Goal: Answer question/provide support

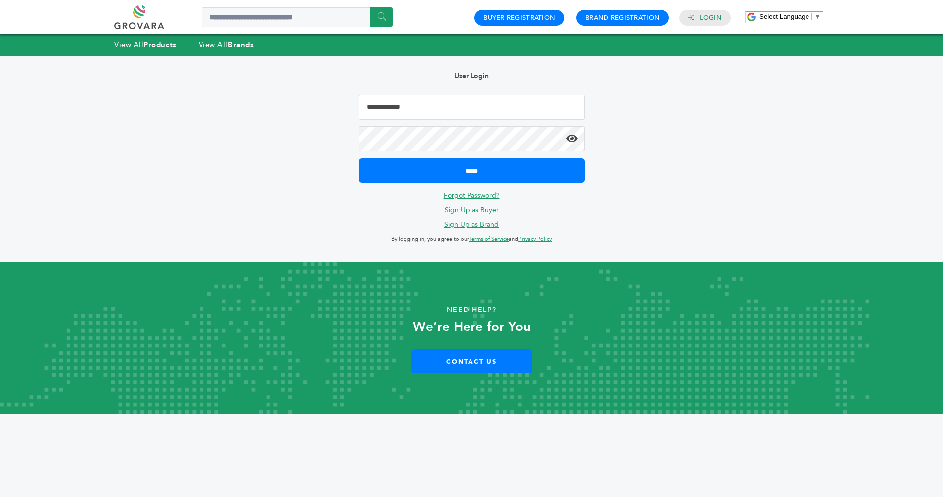
type input "**********"
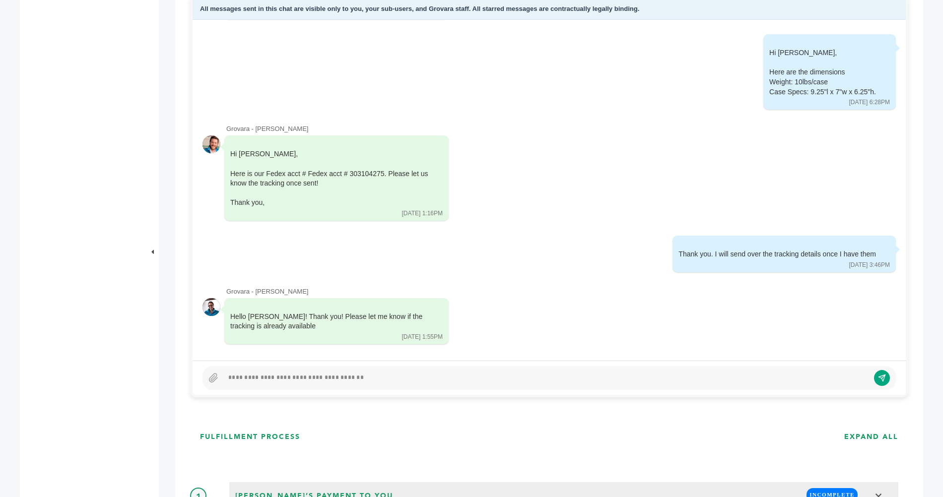
scroll to position [618, 0]
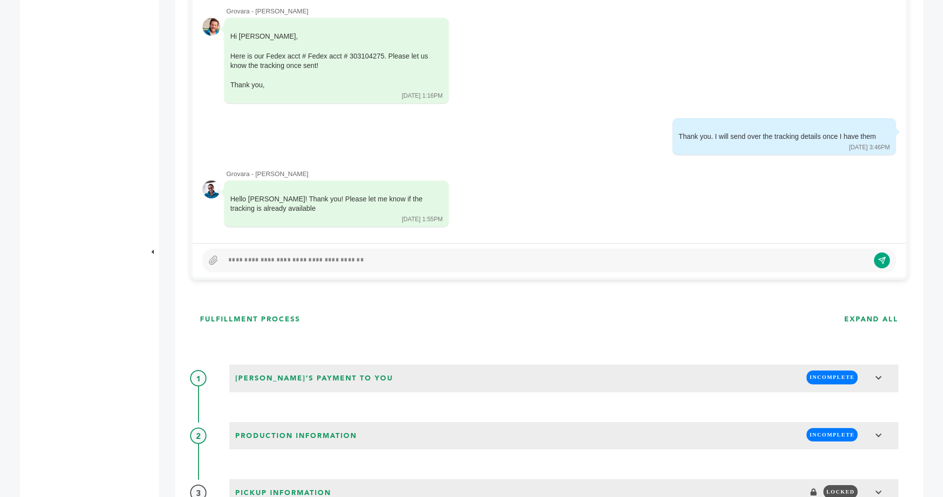
click at [354, 259] on div at bounding box center [546, 261] width 646 height 12
click at [879, 262] on icon "submit" at bounding box center [882, 260] width 8 height 8
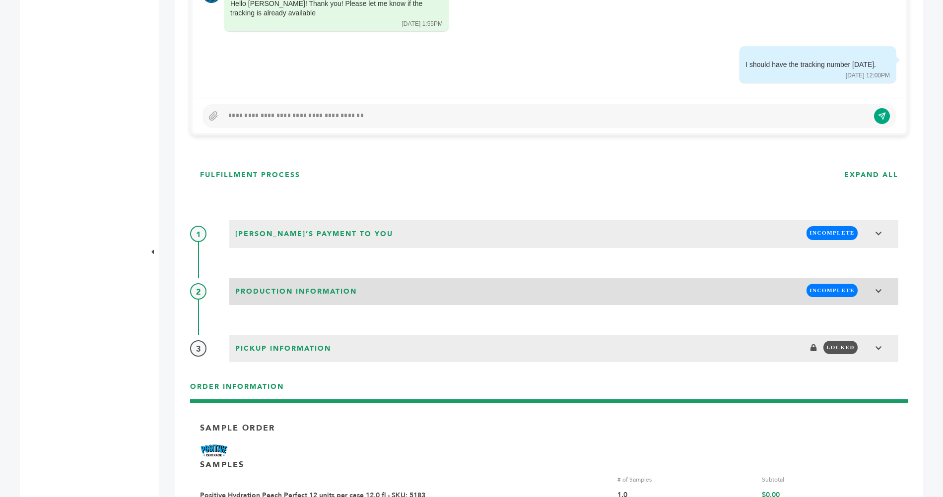
scroll to position [765, 0]
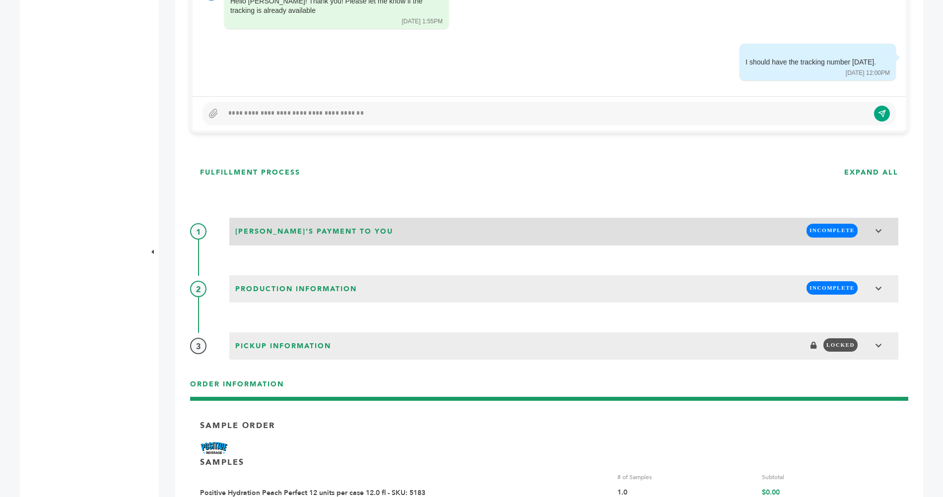
click at [878, 229] on icon at bounding box center [878, 231] width 7 height 7
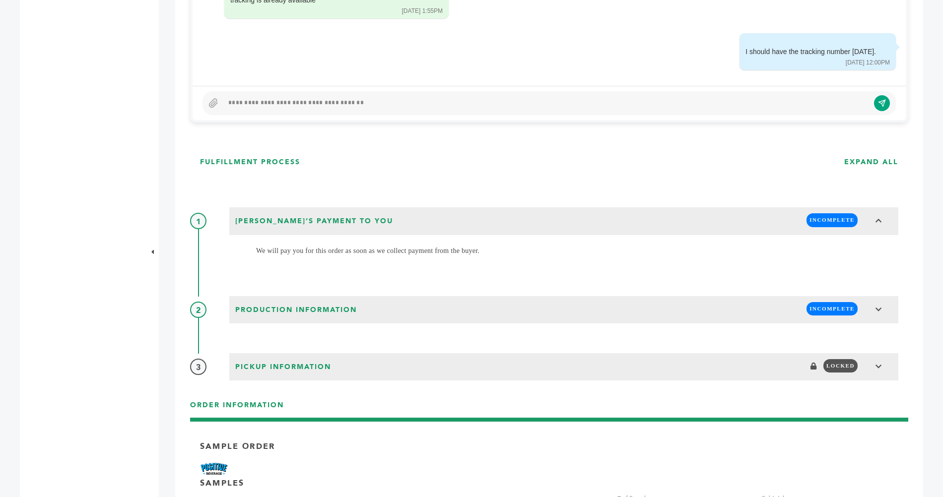
scroll to position [777, 0]
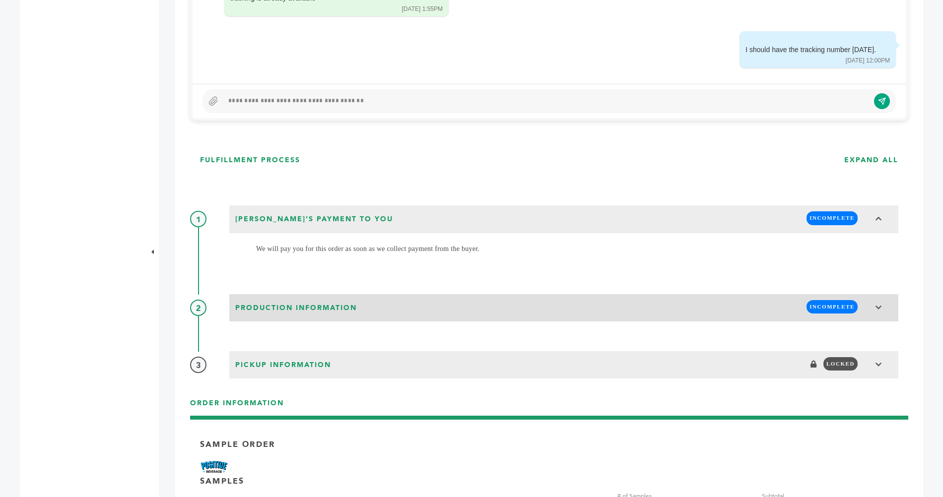
click at [880, 306] on icon at bounding box center [878, 307] width 7 height 7
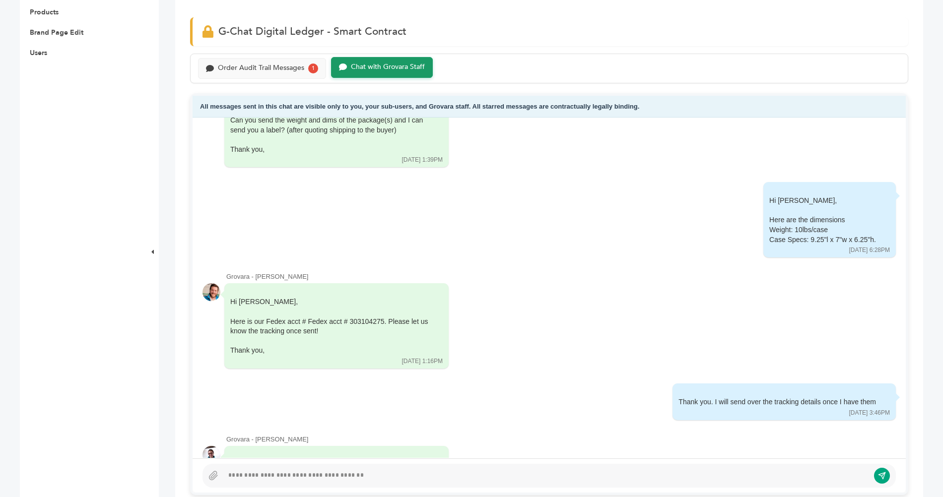
scroll to position [0, 0]
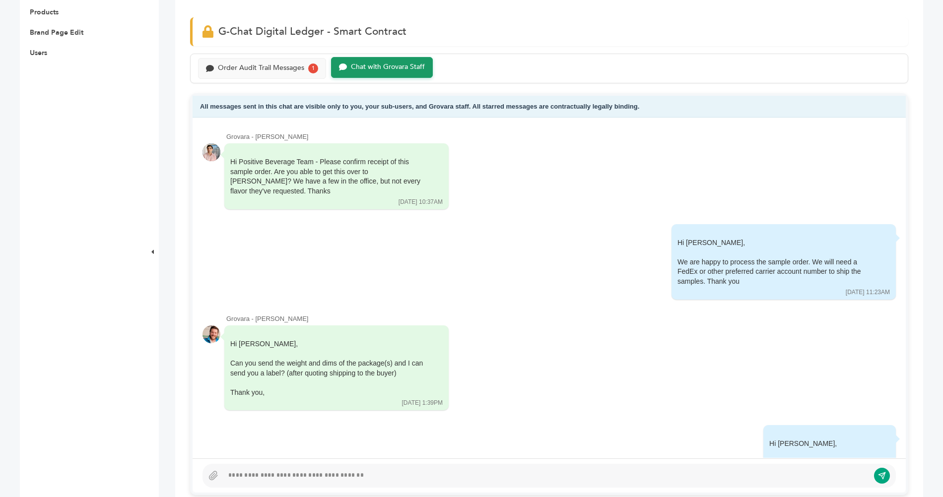
drag, startPoint x: 275, startPoint y: 68, endPoint x: 397, endPoint y: 129, distance: 135.4
click at [275, 68] on div "Order Audit Trail Messages" at bounding box center [261, 68] width 86 height 8
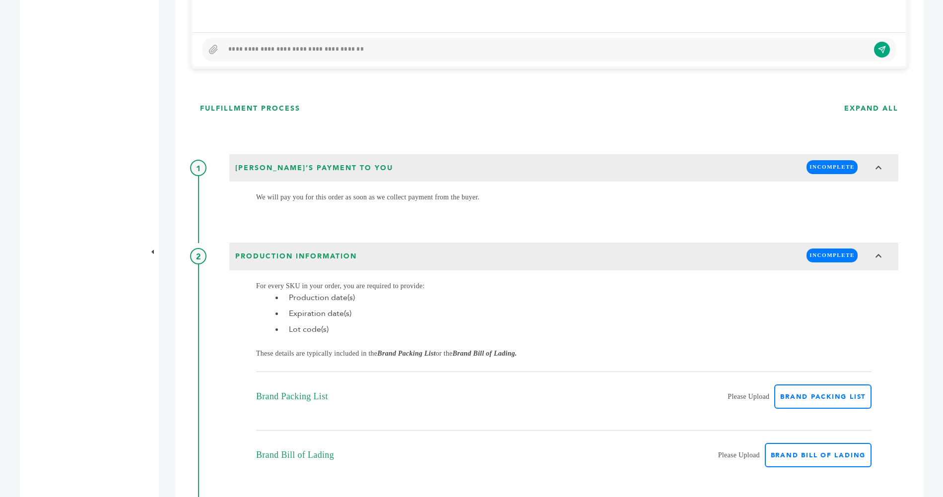
scroll to position [834, 0]
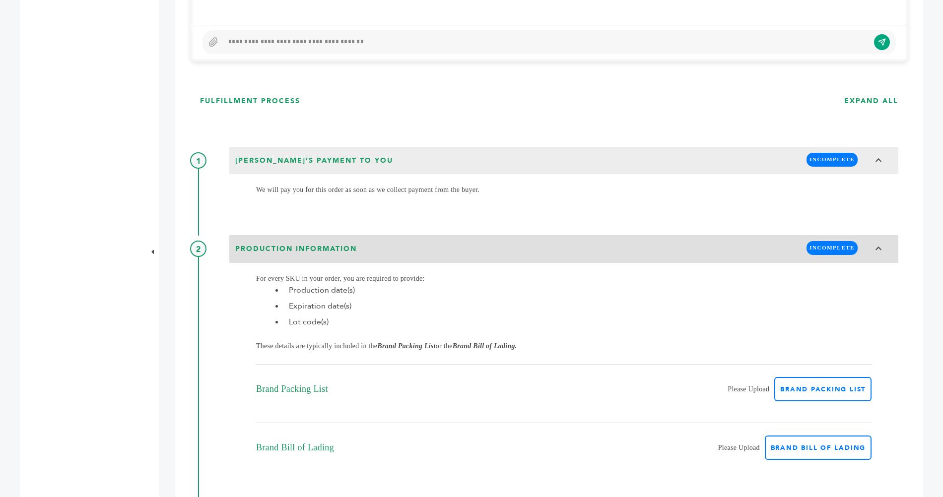
drag, startPoint x: 879, startPoint y: 245, endPoint x: 867, endPoint y: 244, distance: 12.4
click at [879, 245] on icon at bounding box center [878, 248] width 7 height 7
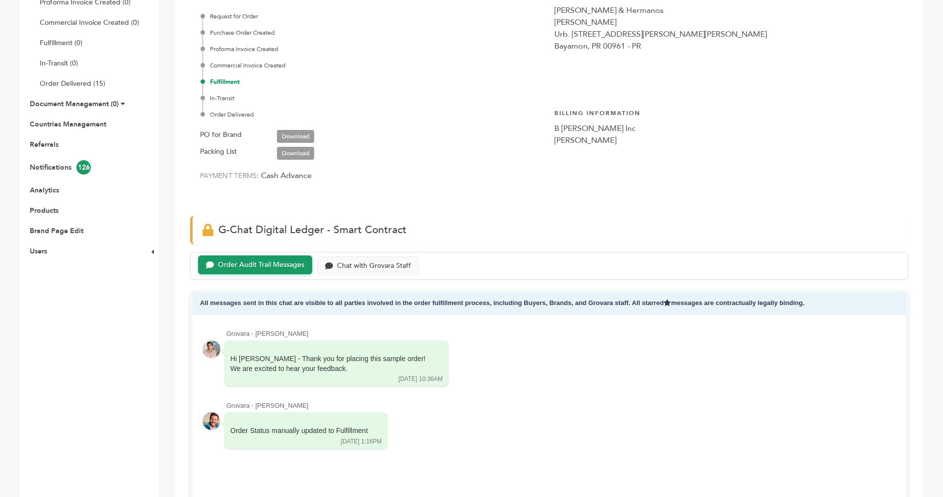
scroll to position [0, 0]
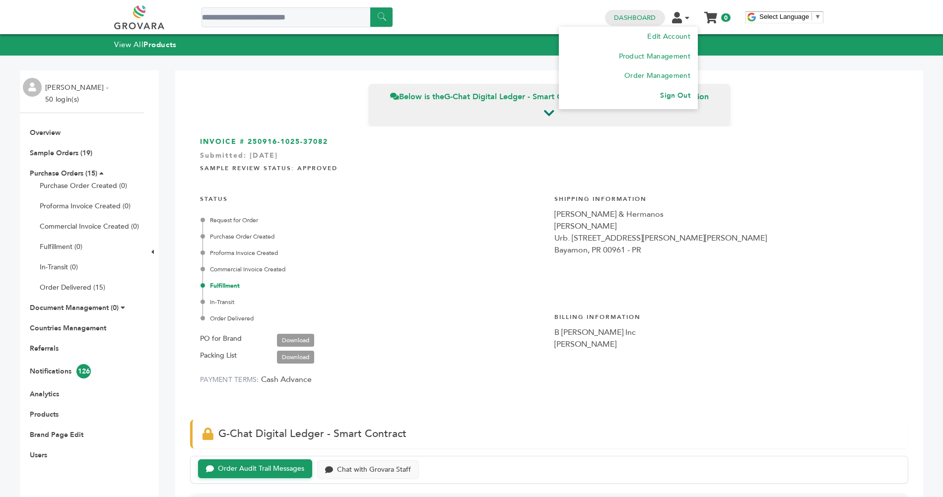
click at [679, 92] on link "Sign Out" at bounding box center [675, 95] width 30 height 9
